Goal: Task Accomplishment & Management: Use online tool/utility

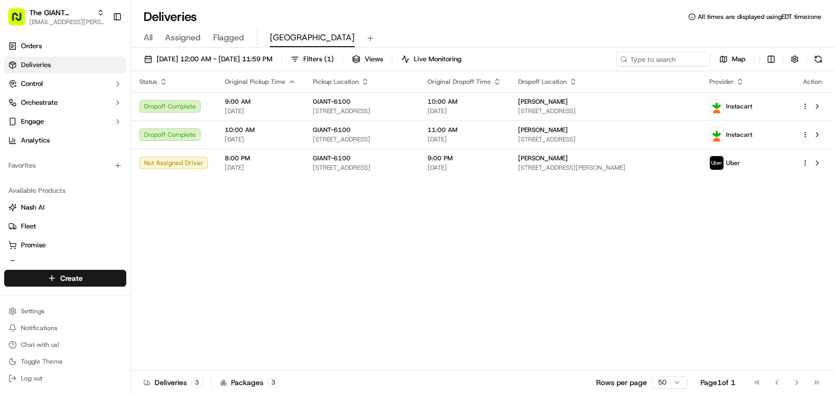
click at [813, 49] on div "[DATE] 12:00 AM - [DATE] 11:59 PM Filters ( 1 ) Views Live Monitoring Map Statu…" at bounding box center [482, 222] width 703 height 348
click at [820, 71] on th "Action" at bounding box center [812, 81] width 39 height 21
click at [824, 63] on button at bounding box center [818, 59] width 15 height 15
click at [824, 58] on button at bounding box center [818, 59] width 15 height 15
click at [815, 62] on button at bounding box center [818, 59] width 15 height 15
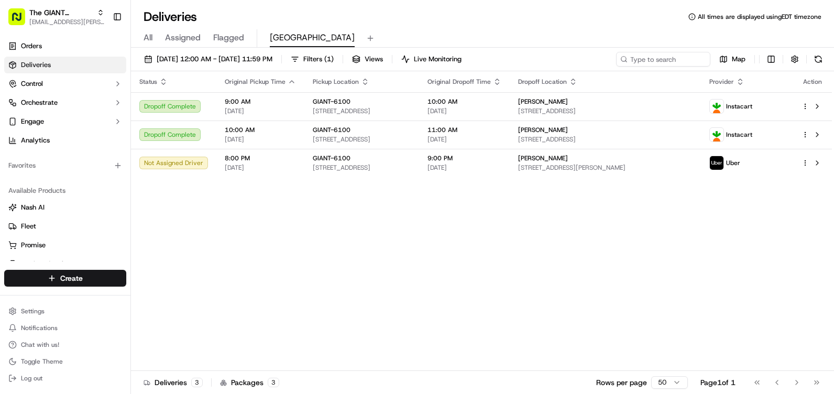
click at [828, 59] on div "[DATE] 12:00 AM - [DATE] 11:59 PM Filters ( 1 ) Views Live Monitoring Map" at bounding box center [482, 61] width 703 height 19
click at [807, 56] on div "Map" at bounding box center [721, 59] width 210 height 15
click at [812, 54] on button at bounding box center [818, 59] width 15 height 15
click at [825, 59] on button at bounding box center [818, 59] width 15 height 15
click at [812, 62] on button at bounding box center [818, 59] width 15 height 15
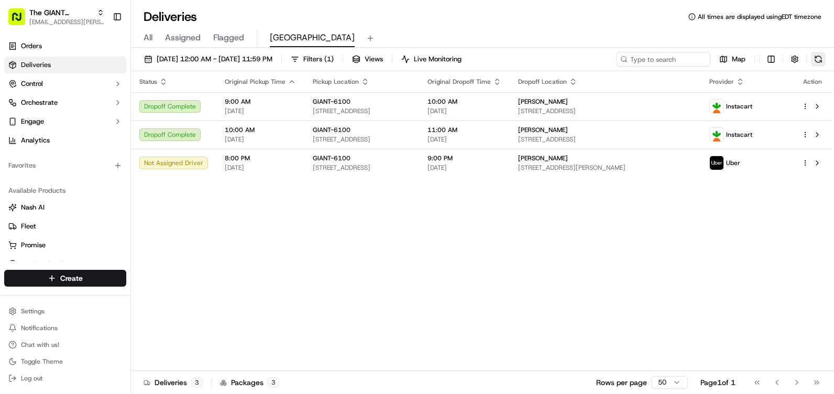
click at [812, 57] on div "Map" at bounding box center [721, 59] width 210 height 15
click at [812, 57] on button at bounding box center [818, 59] width 15 height 15
click at [818, 60] on button at bounding box center [818, 59] width 15 height 15
click at [693, 162] on div "[PERSON_NAME]" at bounding box center [605, 158] width 174 height 8
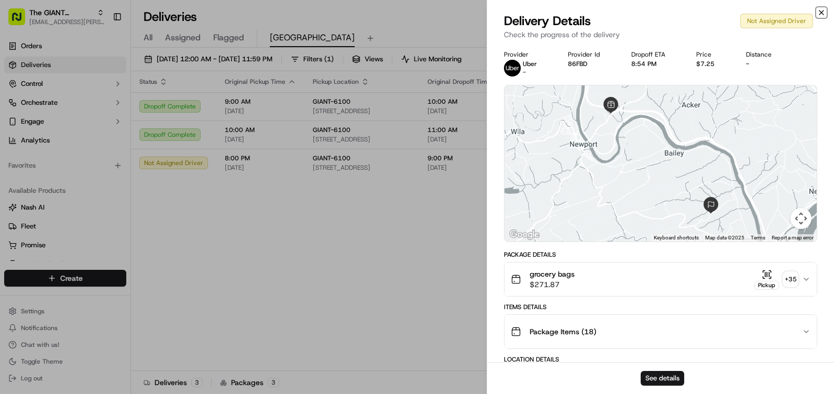
click at [820, 12] on icon "button" at bounding box center [821, 12] width 8 height 8
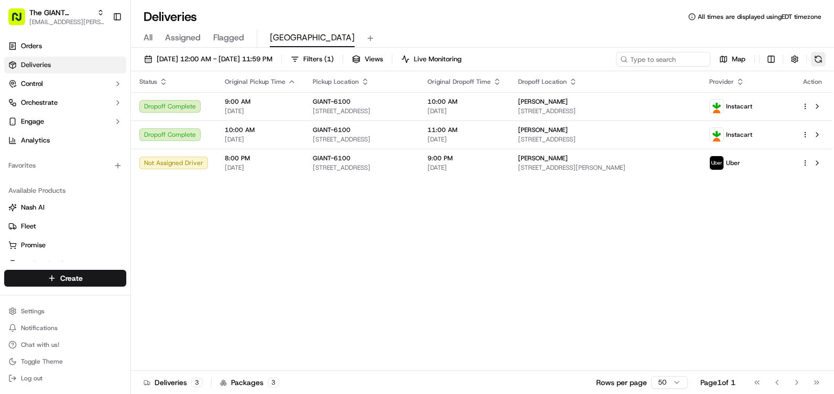
click at [825, 60] on button at bounding box center [818, 59] width 15 height 15
click at [820, 54] on button at bounding box center [818, 59] width 15 height 15
click at [819, 163] on button at bounding box center [817, 163] width 13 height 13
click at [827, 59] on div "[DATE] 12:00 AM - [DATE] 11:59 PM Filters ( 1 ) Views Live Monitoring Map" at bounding box center [482, 61] width 703 height 19
click at [825, 59] on button at bounding box center [818, 59] width 15 height 15
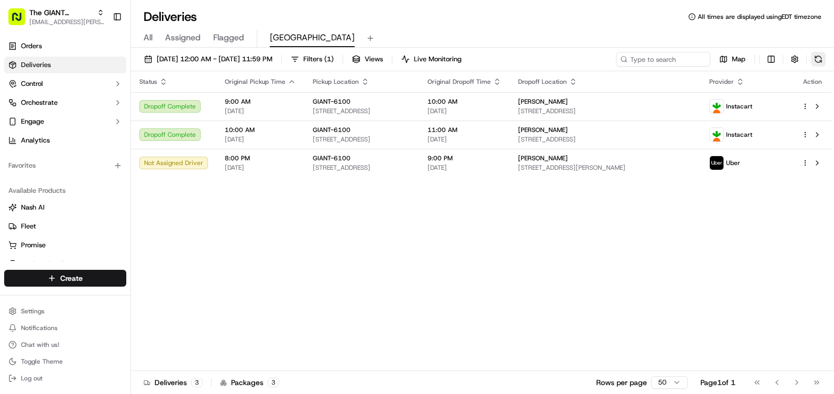
click at [822, 64] on button at bounding box center [818, 59] width 15 height 15
click at [816, 67] on div "[DATE] 12:00 AM - [DATE] 11:59 PM Filters ( 1 ) Views Live Monitoring Map" at bounding box center [482, 61] width 703 height 19
click at [816, 62] on button at bounding box center [818, 59] width 15 height 15
click at [817, 68] on div "[DATE] 12:00 AM - [DATE] 11:59 PM Filters ( 1 ) Views Live Monitoring Map" at bounding box center [482, 61] width 703 height 19
click at [818, 60] on button at bounding box center [818, 59] width 15 height 15
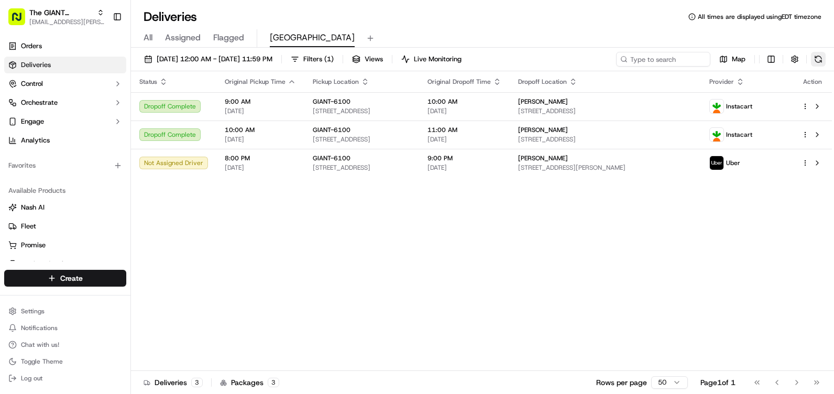
click at [816, 57] on button at bounding box center [818, 59] width 15 height 15
click at [818, 160] on button at bounding box center [817, 163] width 13 height 13
click at [820, 52] on button at bounding box center [818, 59] width 15 height 15
click at [825, 55] on button at bounding box center [818, 59] width 15 height 15
click at [815, 51] on div "[DATE] 12:00 AM - [DATE] 11:59 PM Filters ( 1 ) Views Live Monitoring Map Statu…" at bounding box center [482, 222] width 703 height 348
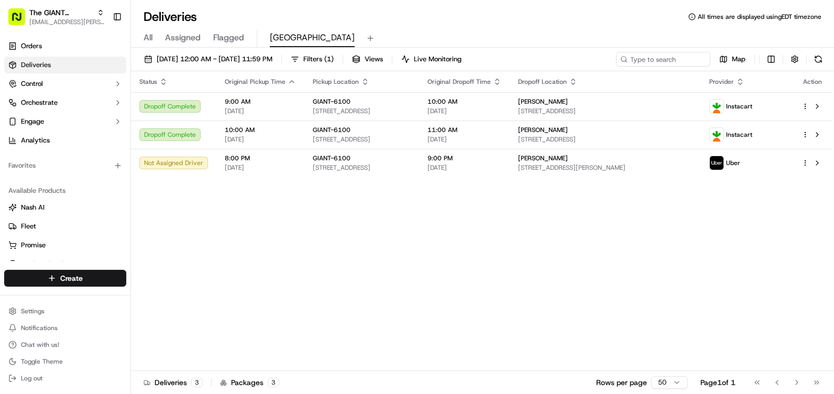
click at [815, 51] on div "[DATE] 12:00 AM - [DATE] 11:59 PM Filters ( 1 ) Views Live Monitoring Map Statu…" at bounding box center [482, 222] width 703 height 348
click at [813, 60] on button at bounding box center [818, 59] width 15 height 15
click at [807, 37] on div "All Assigned Flagged Newport" at bounding box center [482, 38] width 703 height 18
click at [821, 52] on button at bounding box center [818, 59] width 15 height 15
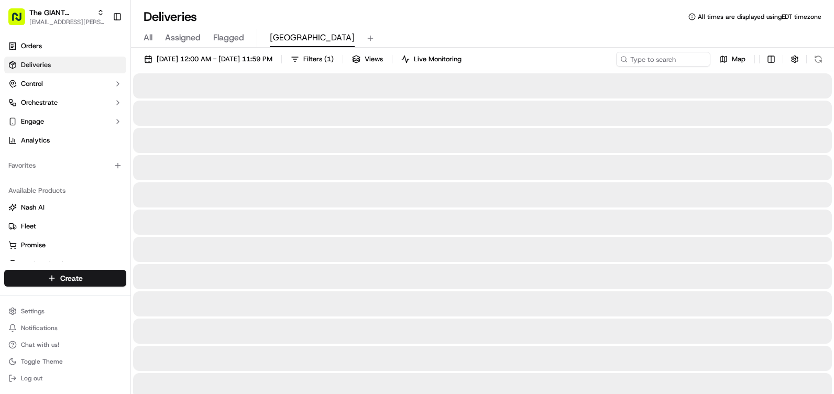
click at [822, 62] on div "Map" at bounding box center [721, 59] width 210 height 15
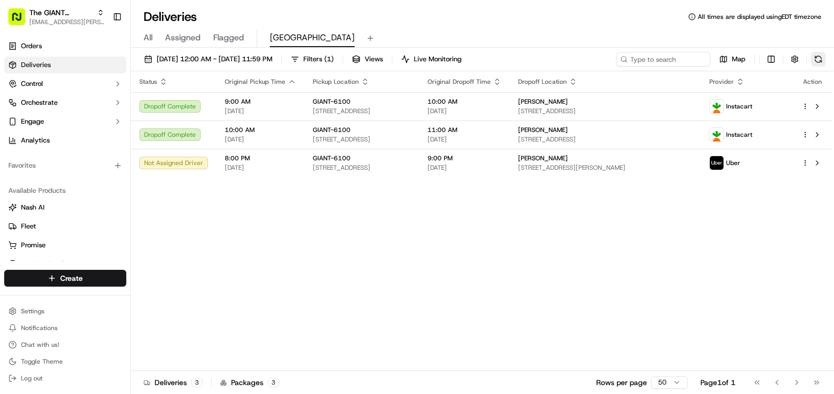
click at [818, 54] on button at bounding box center [818, 59] width 15 height 15
click at [817, 61] on button at bounding box center [818, 59] width 15 height 15
click at [819, 55] on button at bounding box center [818, 59] width 15 height 15
drag, startPoint x: 818, startPoint y: 62, endPoint x: 812, endPoint y: 61, distance: 6.5
click at [818, 62] on button at bounding box center [818, 59] width 15 height 15
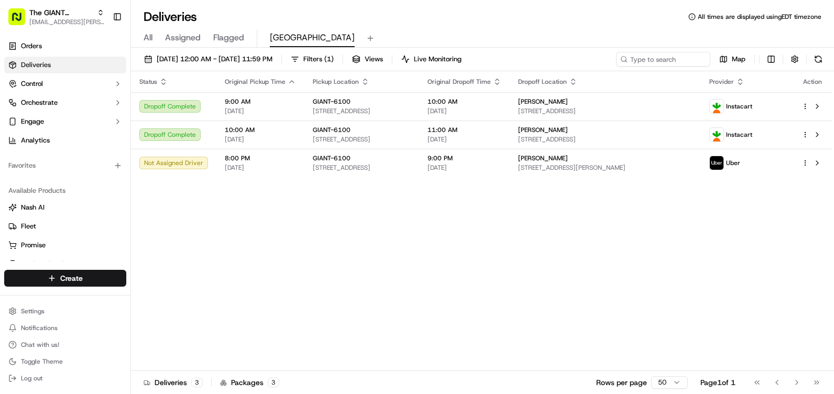
click at [283, 220] on div "Status Original Pickup Time Pickup Location Original Dropoff Time Dropoff Locat…" at bounding box center [481, 221] width 701 height 300
click at [819, 53] on button at bounding box center [818, 59] width 15 height 15
click at [807, 53] on div "Map" at bounding box center [721, 59] width 210 height 15
click at [823, 57] on button at bounding box center [818, 59] width 15 height 15
click at [824, 57] on button at bounding box center [818, 59] width 15 height 15
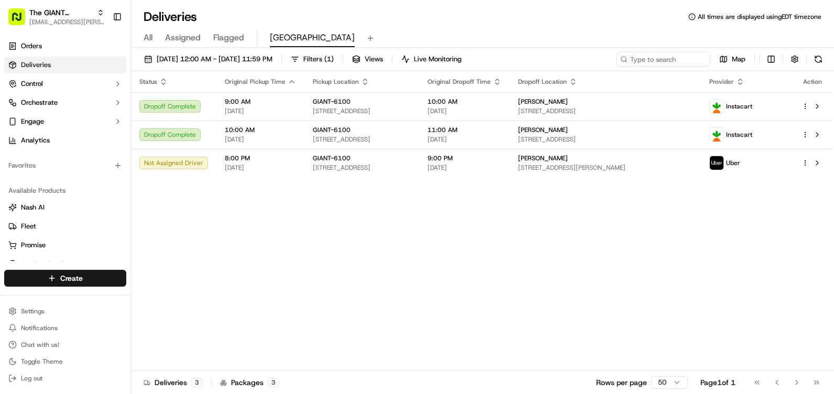
click at [690, 235] on div "Status Original Pickup Time Pickup Location Original Dropoff Time Dropoff Locat…" at bounding box center [481, 221] width 701 height 300
drag, startPoint x: 375, startPoint y: 173, endPoint x: 383, endPoint y: 188, distance: 17.1
click at [379, 181] on div "Status Original Pickup Time Pickup Location Original Dropoff Time Dropoff Locat…" at bounding box center [481, 221] width 701 height 300
drag, startPoint x: 383, startPoint y: 188, endPoint x: 402, endPoint y: 239, distance: 54.9
click at [402, 239] on div "Status Original Pickup Time Pickup Location Original Dropoff Time Dropoff Locat…" at bounding box center [481, 221] width 701 height 300
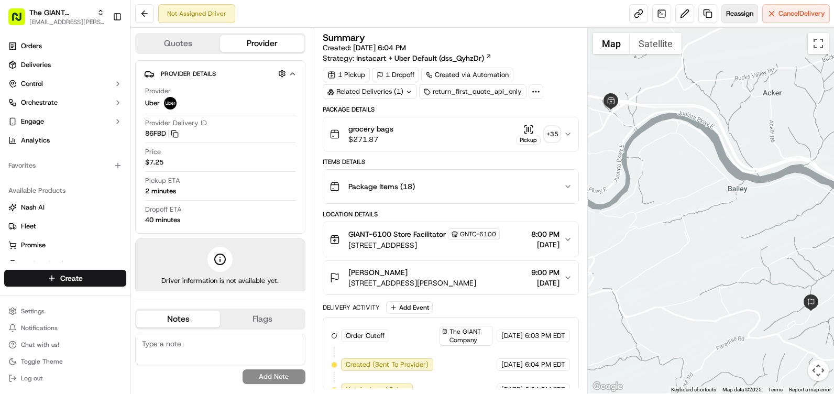
click at [730, 17] on span "Reassign" at bounding box center [739, 13] width 27 height 9
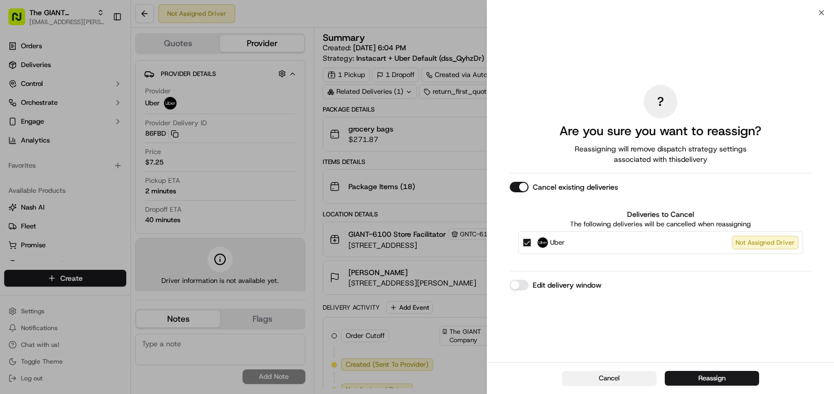
click at [612, 378] on button "Cancel" at bounding box center [609, 378] width 94 height 15
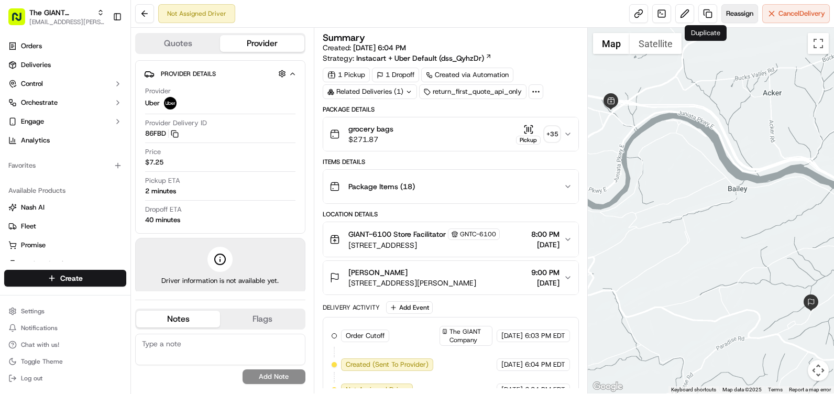
click at [736, 9] on span "Reassign" at bounding box center [739, 13] width 27 height 9
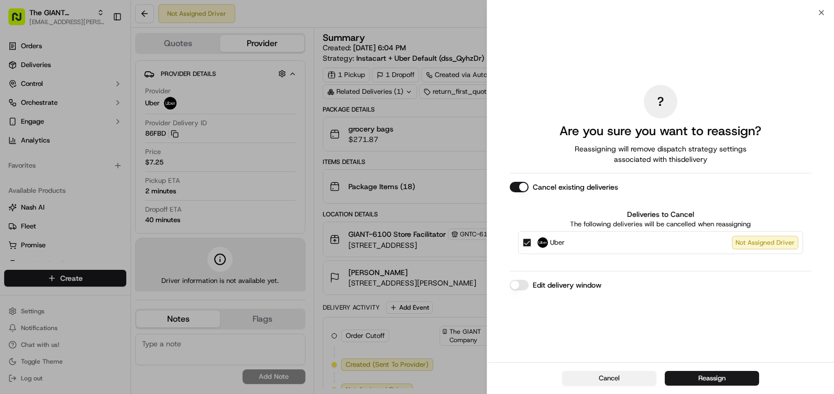
click at [608, 377] on button "Cancel" at bounding box center [609, 378] width 94 height 15
